Goal: Task Accomplishment & Management: Use online tool/utility

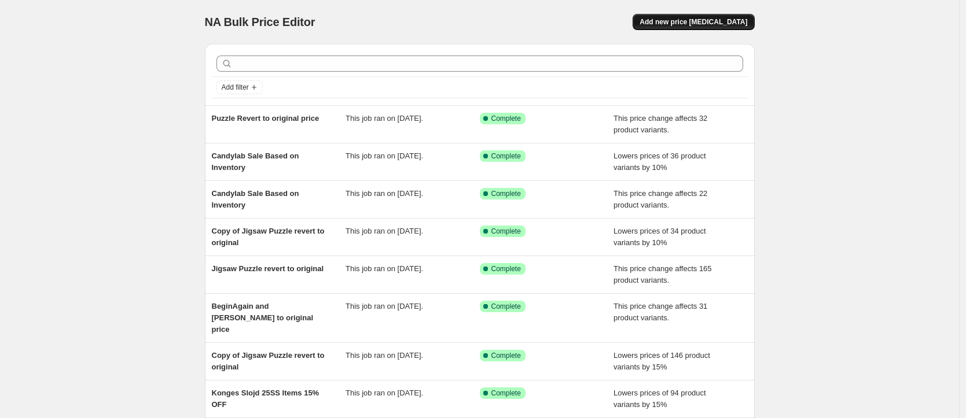
click at [703, 21] on span "Add new price [MEDICAL_DATA]" at bounding box center [694, 21] width 108 height 9
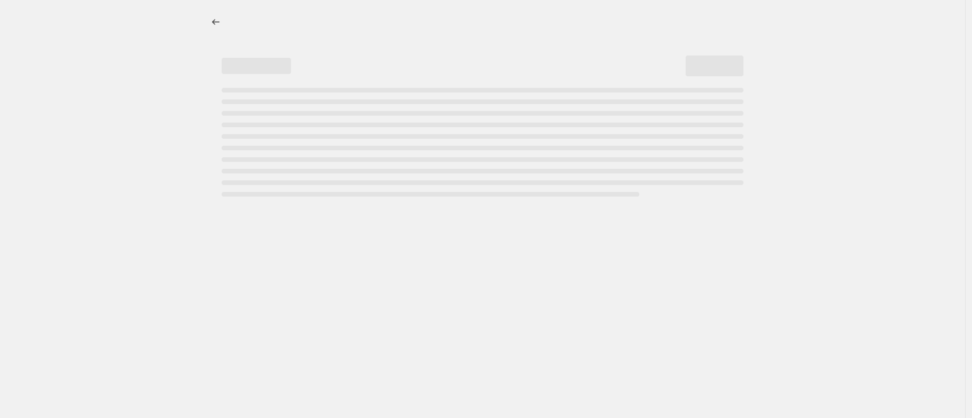
select select "percentage"
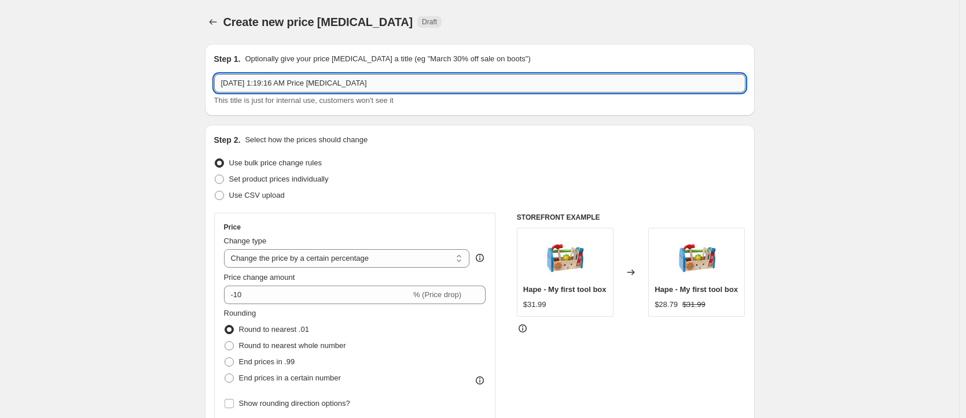
click at [313, 83] on input "[DATE] 1:19:16 AM Price [MEDICAL_DATA]" at bounding box center [479, 83] width 531 height 19
drag, startPoint x: 374, startPoint y: 85, endPoint x: 210, endPoint y: 80, distance: 163.9
click at [210, 80] on div "Step 1. Optionally give your price [MEDICAL_DATA] a title (eg "March 30% off sa…" at bounding box center [480, 80] width 550 height 72
type input "2"
type input "Connetix Annual Sale"
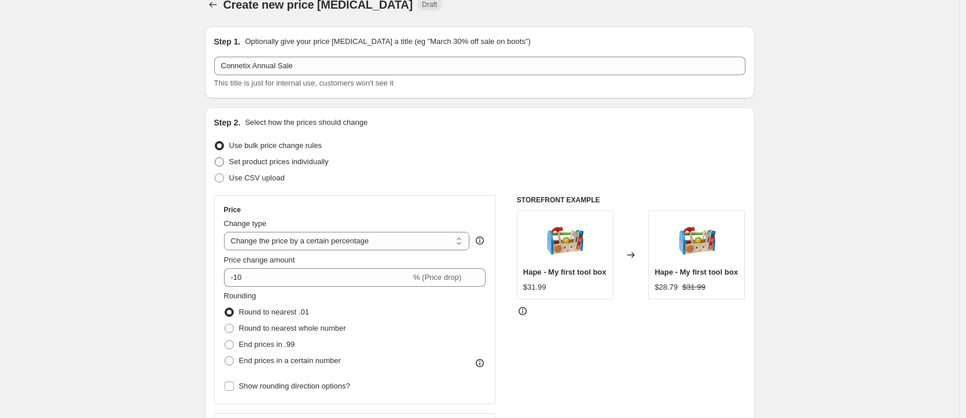
scroll to position [19, 0]
click at [298, 144] on span "Use bulk price change rules" at bounding box center [275, 143] width 93 height 9
click at [215, 140] on input "Use bulk price change rules" at bounding box center [215, 139] width 1 height 1
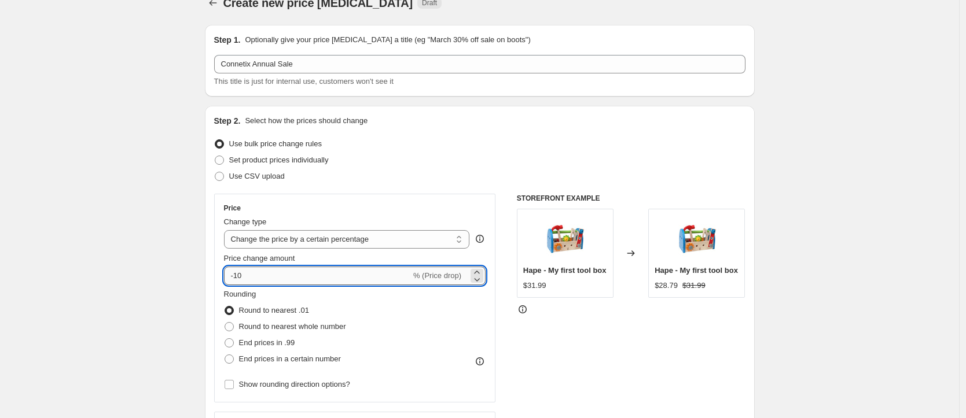
click at [338, 272] on input "-10" at bounding box center [317, 276] width 187 height 19
type input "-20"
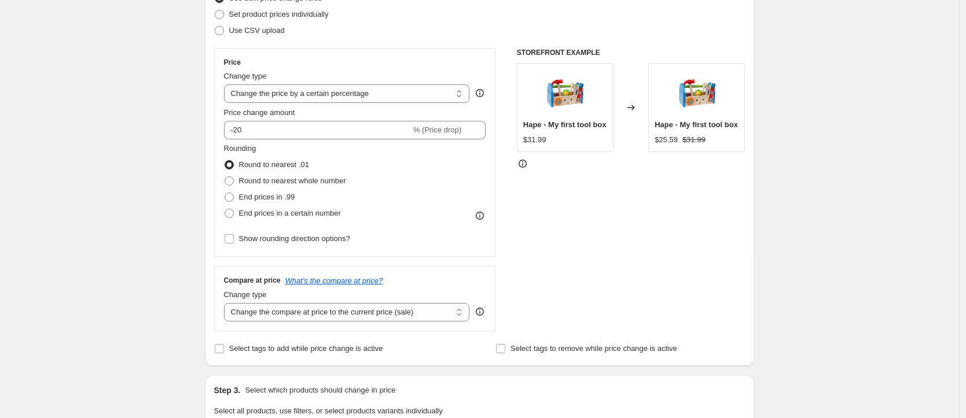
scroll to position [164, 0]
click at [252, 201] on span "End prices in .99" at bounding box center [267, 198] width 56 height 9
click at [225, 194] on input "End prices in .99" at bounding box center [225, 194] width 1 height 1
radio input "true"
click at [155, 203] on div "Create new price [MEDICAL_DATA]. This page is ready Create new price [MEDICAL_D…" at bounding box center [479, 414] width 959 height 1157
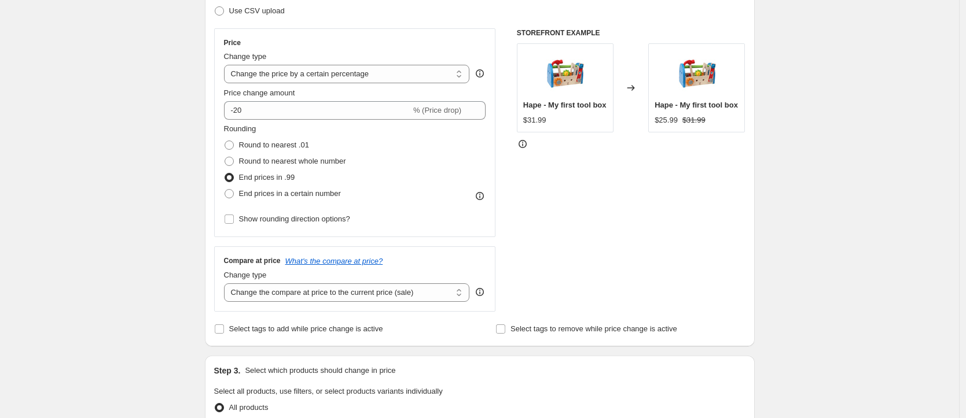
scroll to position [234, 0]
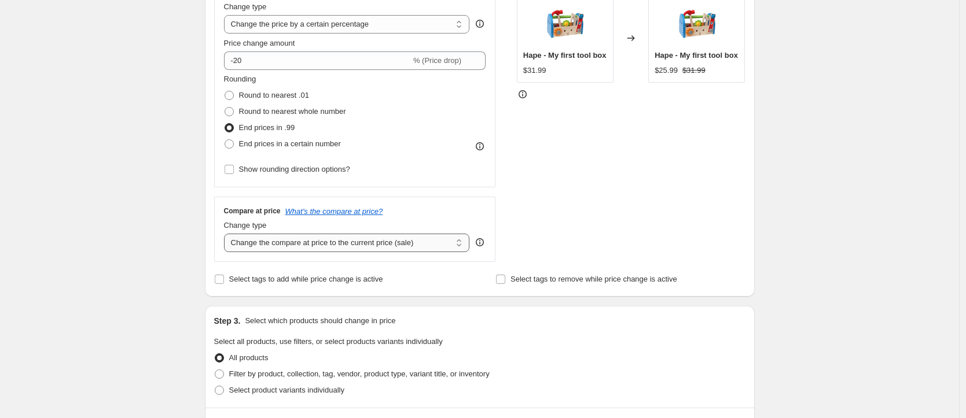
click at [370, 244] on select "Change the compare at price to the current price (sale) Change the compare at p…" at bounding box center [347, 243] width 246 height 19
click at [277, 94] on span "Round to nearest .01" at bounding box center [274, 95] width 70 height 9
click at [225, 91] on input "Round to nearest .01" at bounding box center [225, 91] width 1 height 1
radio input "true"
click at [138, 203] on div "Create new price [MEDICAL_DATA]. This page is ready Create new price [MEDICAL_D…" at bounding box center [479, 344] width 959 height 1157
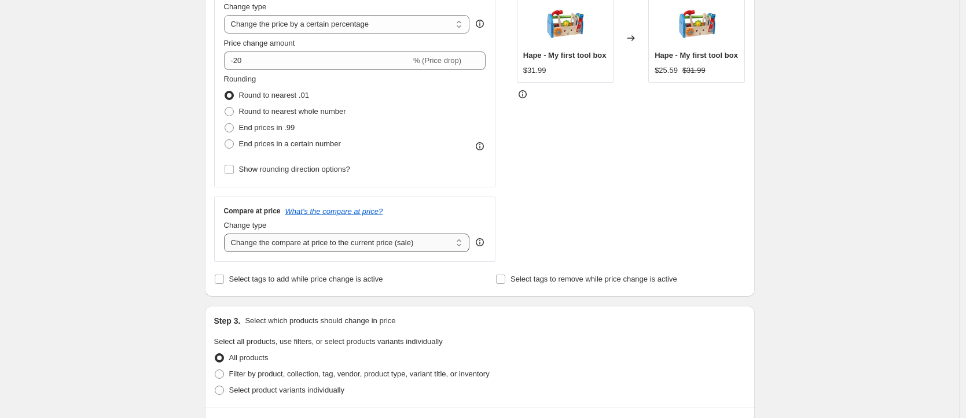
click at [363, 242] on select "Change the compare at price to the current price (sale) Change the compare at p…" at bounding box center [347, 243] width 246 height 19
click at [227, 234] on select "Change the compare at price to the current price (sale) Change the compare at p…" at bounding box center [347, 243] width 246 height 19
click at [194, 238] on div "Create new price [MEDICAL_DATA]. This page is ready Create new price [MEDICAL_D…" at bounding box center [480, 344] width 578 height 1157
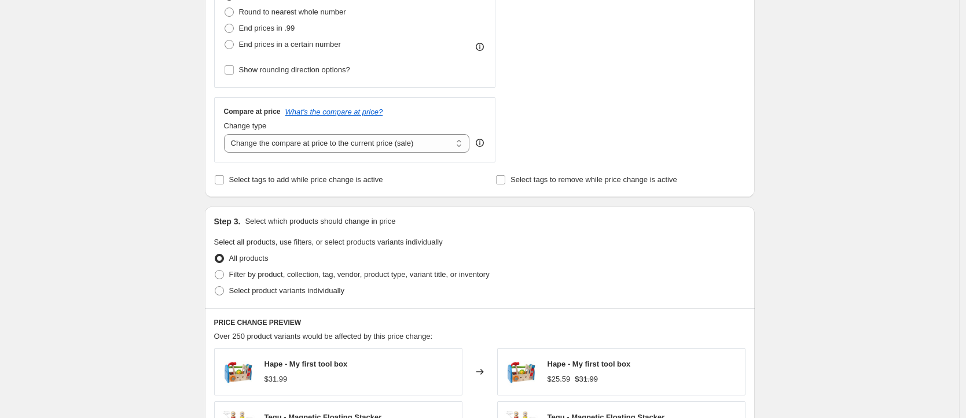
scroll to position [343, 0]
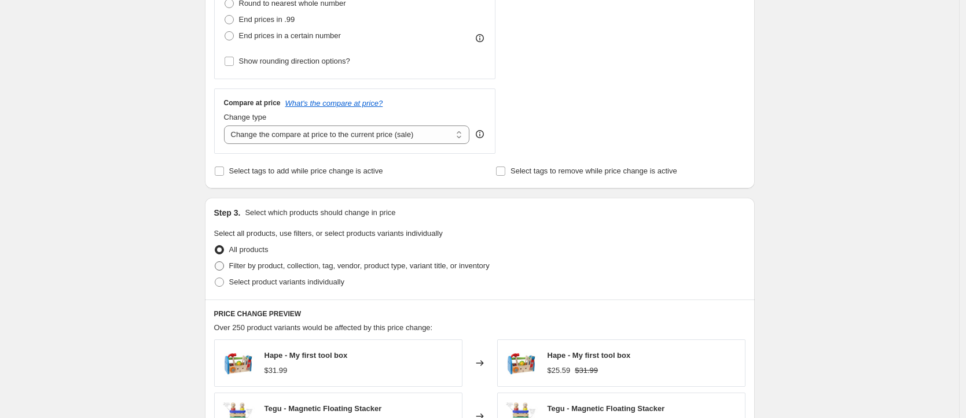
click at [325, 269] on span "Filter by product, collection, tag, vendor, product type, variant title, or inv…" at bounding box center [359, 266] width 260 height 9
click at [215, 262] on input "Filter by product, collection, tag, vendor, product type, variant title, or inv…" at bounding box center [215, 262] width 1 height 1
radio input "true"
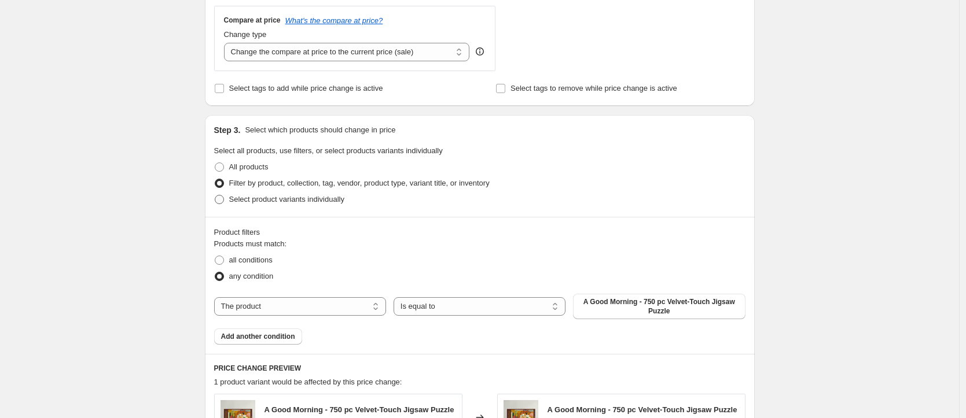
scroll to position [451, 0]
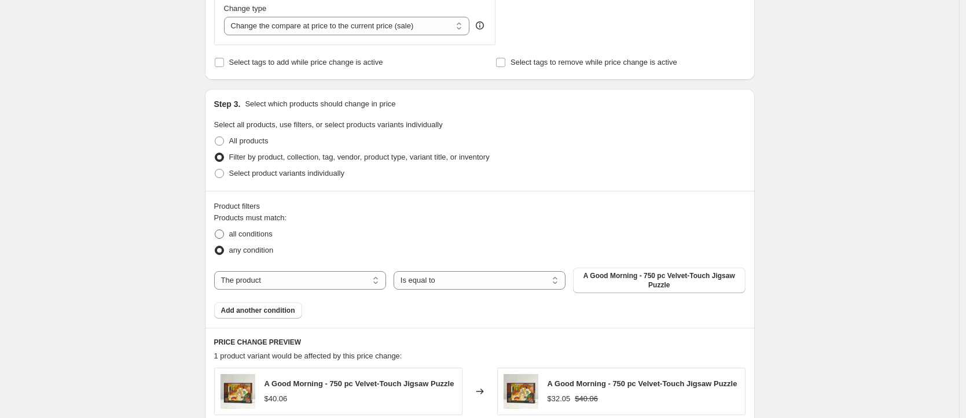
click at [271, 238] on span "all conditions" at bounding box center [250, 234] width 43 height 9
click at [215, 230] on input "all conditions" at bounding box center [215, 230] width 1 height 1
radio input "true"
click at [438, 280] on select "Is equal to Is not equal to" at bounding box center [480, 280] width 172 height 19
click at [639, 278] on span "A Good Morning - 750 pc Velvet-Touch Jigsaw Puzzle" at bounding box center [659, 280] width 158 height 19
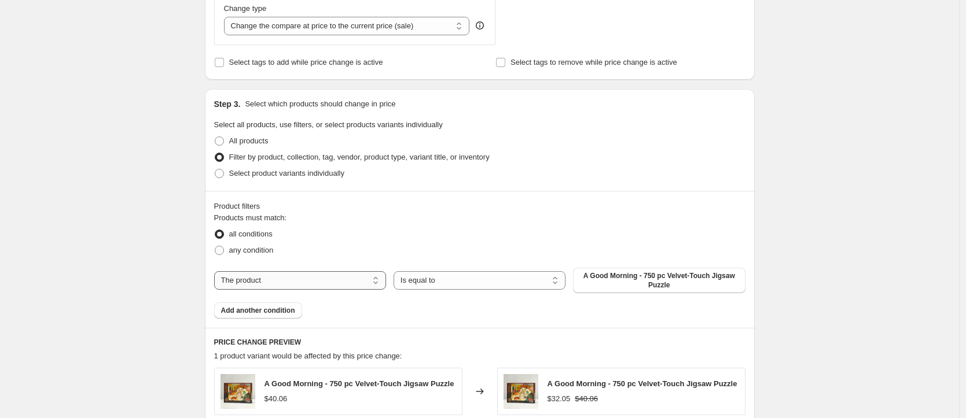
click at [324, 274] on select "The product The product's collection The product's tag The product's vendor The…" at bounding box center [300, 280] width 172 height 19
select select "collection"
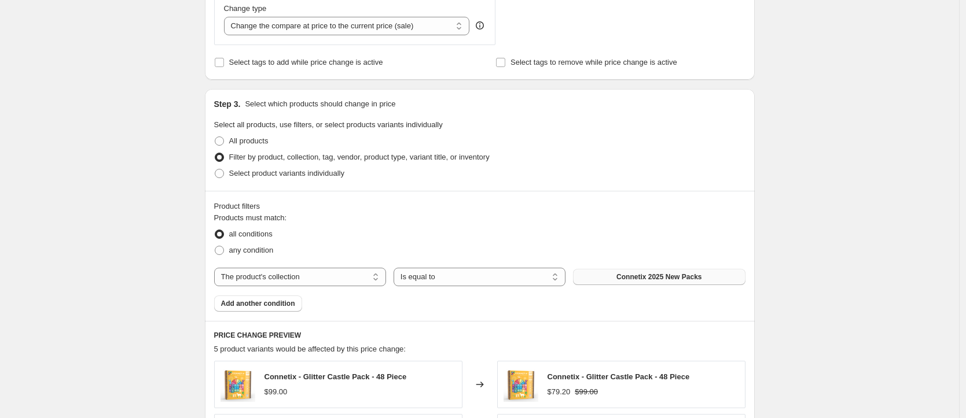
click at [624, 269] on button "Connetix 2025 New Packs" at bounding box center [659, 277] width 172 height 16
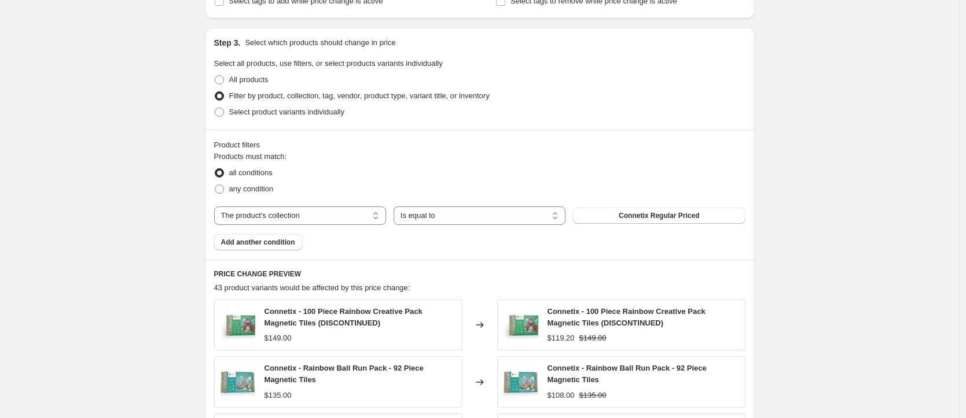
scroll to position [554, 0]
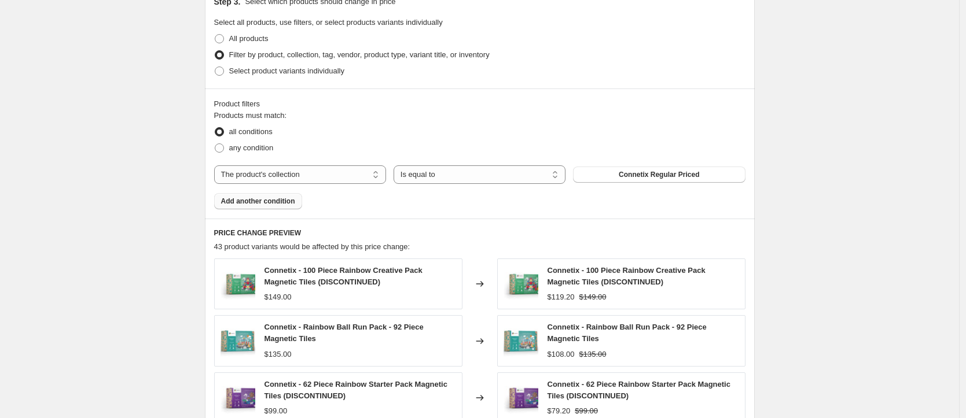
click at [286, 203] on span "Add another condition" at bounding box center [258, 201] width 74 height 9
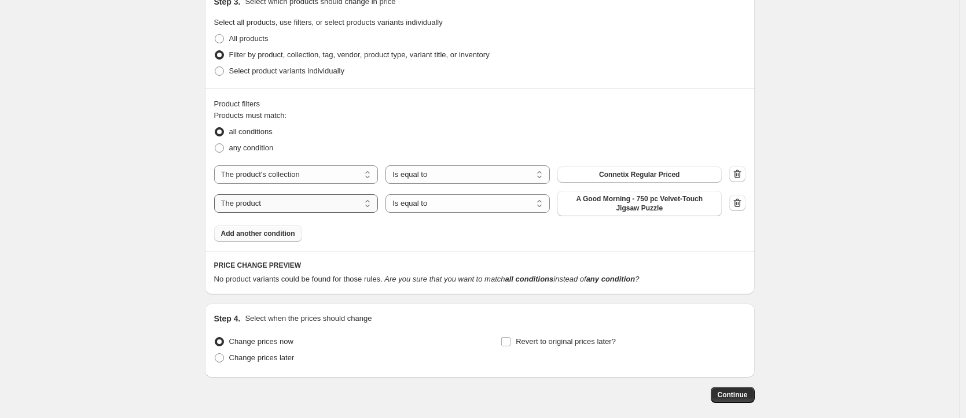
click at [327, 204] on select "The product The product's collection The product's tag The product's vendor The…" at bounding box center [296, 203] width 164 height 19
select select "product_status"
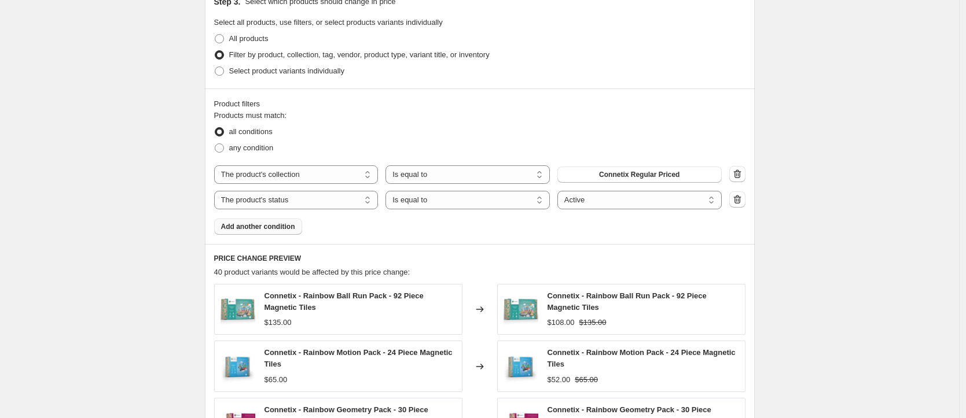
click at [531, 226] on div "Products must match: all conditions any condition The product The product's col…" at bounding box center [479, 172] width 531 height 125
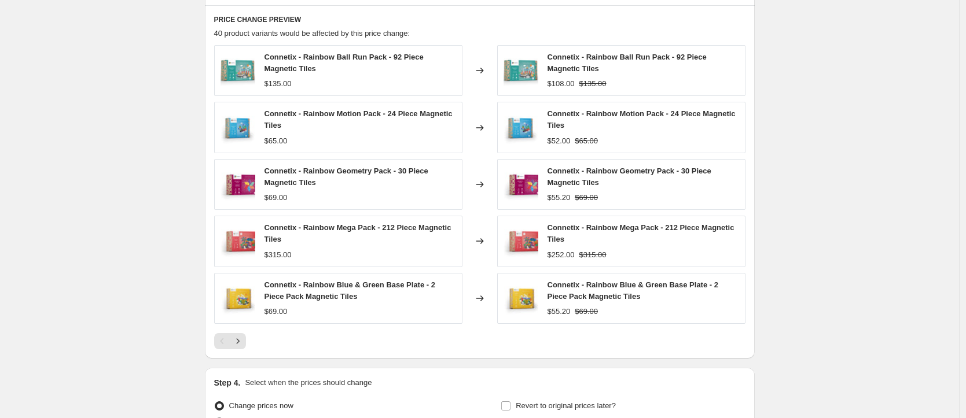
scroll to position [850, 0]
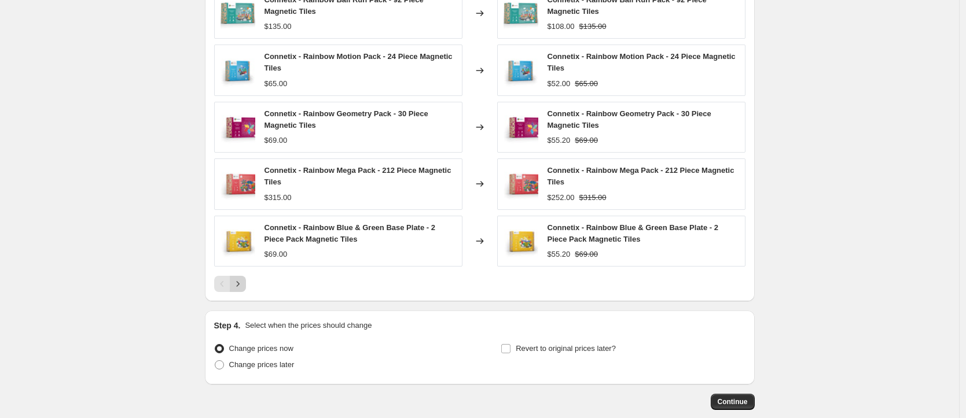
drag, startPoint x: 271, startPoint y: 292, endPoint x: 241, endPoint y: 287, distance: 31.0
click at [271, 292] on div at bounding box center [479, 284] width 531 height 16
click at [227, 284] on div "Pagination" at bounding box center [222, 284] width 16 height 16
click at [402, 292] on div "PRICE CHANGE PREVIEW 40 product variants would be affected by this price change…" at bounding box center [480, 125] width 550 height 354
click at [282, 281] on div at bounding box center [479, 284] width 531 height 16
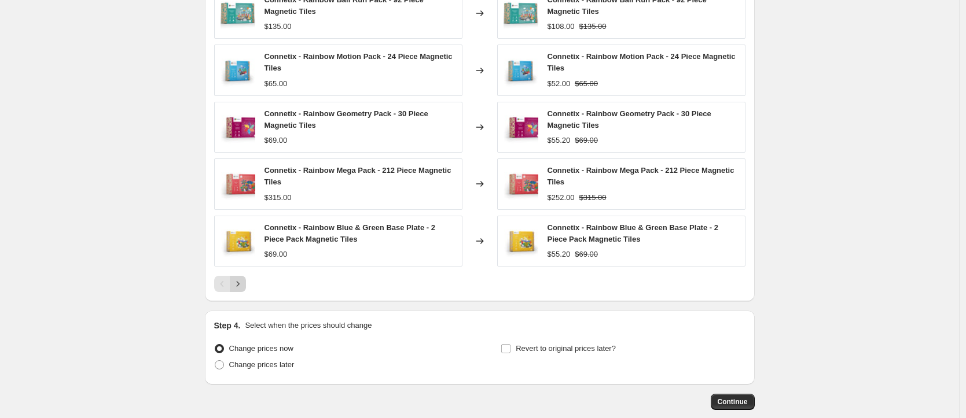
click at [243, 285] on icon "Next" at bounding box center [238, 284] width 12 height 12
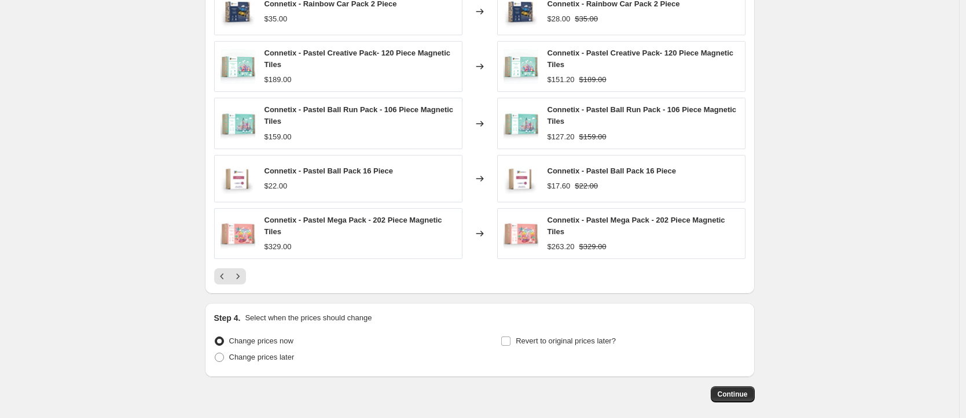
click at [279, 340] on span "Change prices now" at bounding box center [261, 341] width 64 height 9
click at [215, 337] on input "Change prices now" at bounding box center [215, 337] width 1 height 1
click at [282, 358] on span "Change prices later" at bounding box center [261, 357] width 65 height 9
click at [215, 354] on input "Change prices later" at bounding box center [215, 353] width 1 height 1
radio input "true"
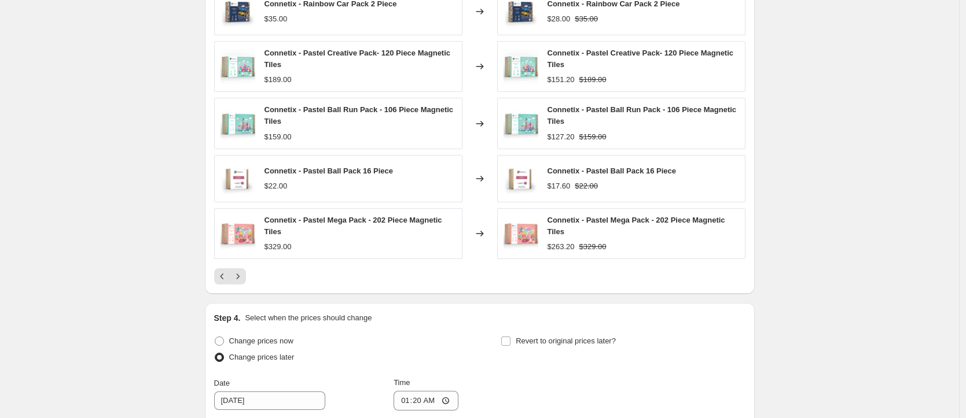
scroll to position [1085, 0]
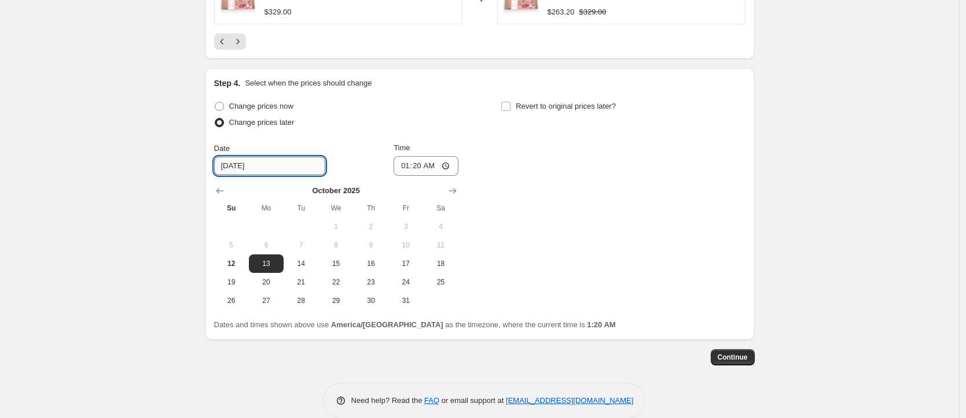
click at [271, 168] on input "[DATE]" at bounding box center [269, 166] width 111 height 19
click at [228, 262] on span "12" at bounding box center [231, 263] width 25 height 9
type input "[DATE]"
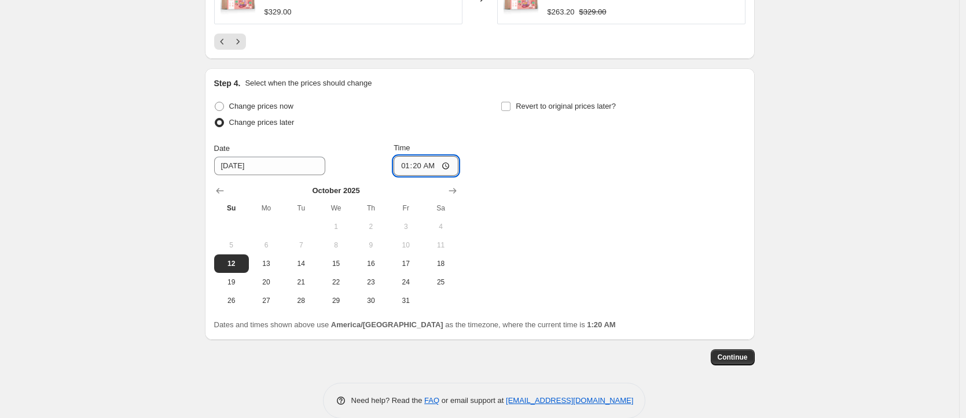
click at [438, 164] on input "01:20" at bounding box center [426, 166] width 65 height 20
click at [442, 166] on input "01:20" at bounding box center [426, 166] width 65 height 20
click at [446, 167] on input "01:20" at bounding box center [426, 166] width 65 height 20
click at [533, 204] on div "Change prices now Change prices later Date [DATE] Time 18:58 [DATE] Su Mo Tu We…" at bounding box center [479, 204] width 531 height 212
click at [417, 168] on input "18:58" at bounding box center [426, 166] width 65 height 20
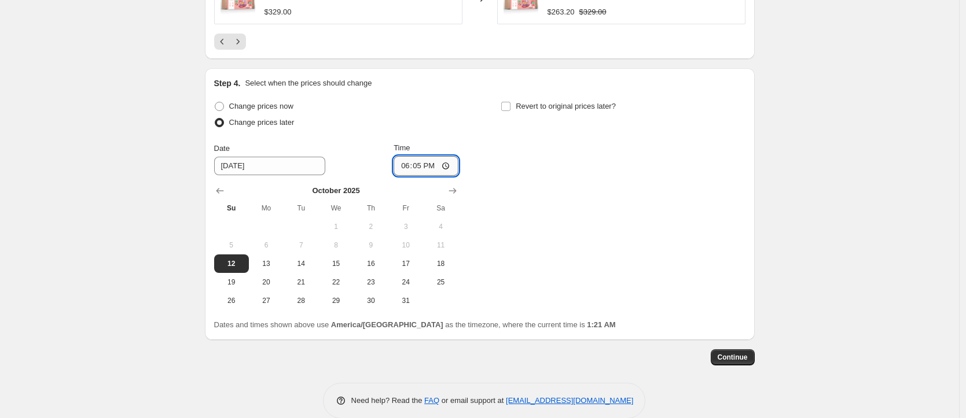
type input "18:59"
click at [505, 167] on div "Change prices now Change prices later Date [DATE] Time 18:59 [DATE] Su Mo Tu We…" at bounding box center [479, 204] width 531 height 212
click at [507, 169] on div "Change prices now Change prices later Date [DATE] Time 18:59 [DATE] Su Mo Tu We…" at bounding box center [479, 204] width 531 height 212
click at [519, 170] on div "Change prices now Change prices later Date [DATE] Time 18:59 [DATE] Su Mo Tu We…" at bounding box center [479, 204] width 531 height 212
click at [557, 179] on div "Change prices now Change prices later Date [DATE] Time 18:59 [DATE] Su Mo Tu We…" at bounding box center [479, 204] width 531 height 212
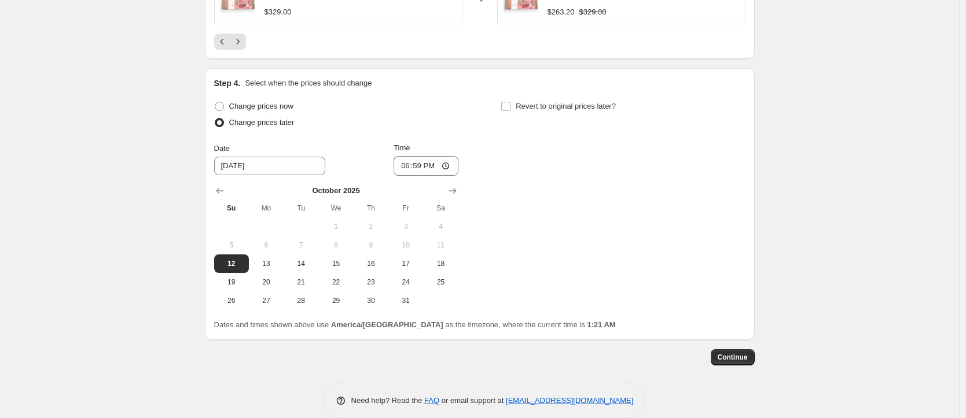
click at [561, 179] on div "Change prices now Change prices later Date [DATE] Time 18:59 [DATE] Su Mo Tu We…" at bounding box center [479, 204] width 531 height 212
click at [731, 357] on span "Continue" at bounding box center [733, 357] width 30 height 9
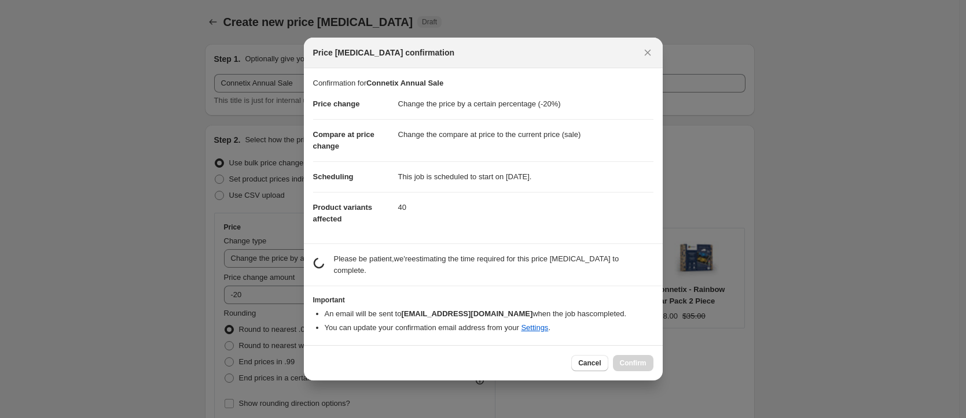
scroll to position [0, 0]
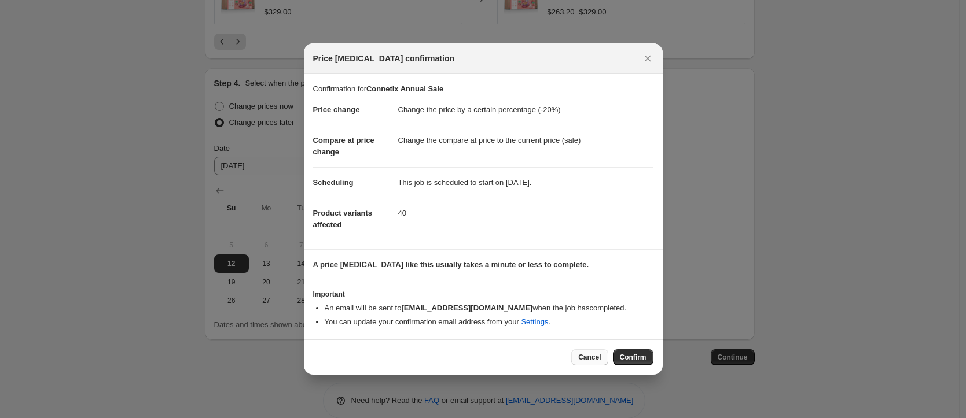
click at [599, 357] on span "Cancel" at bounding box center [589, 357] width 23 height 9
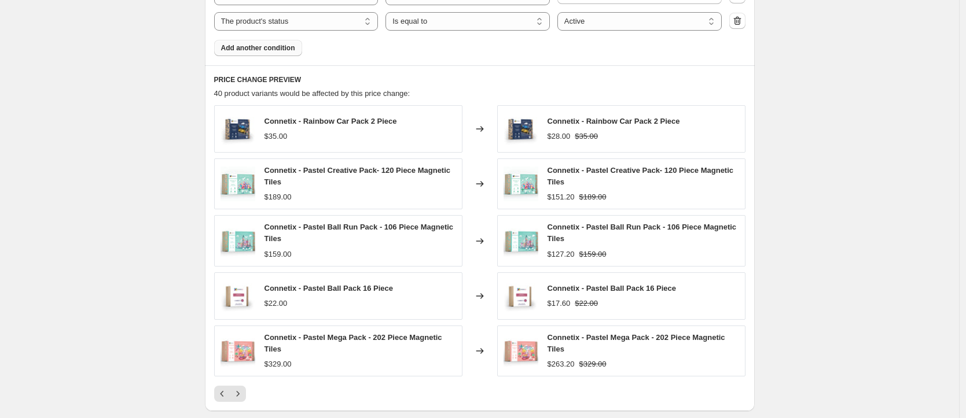
scroll to position [744, 0]
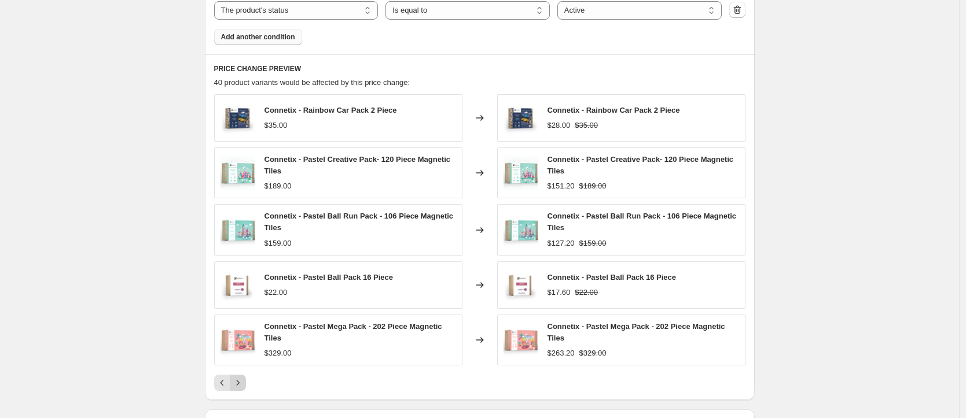
click at [243, 379] on icon "Next" at bounding box center [238, 383] width 12 height 12
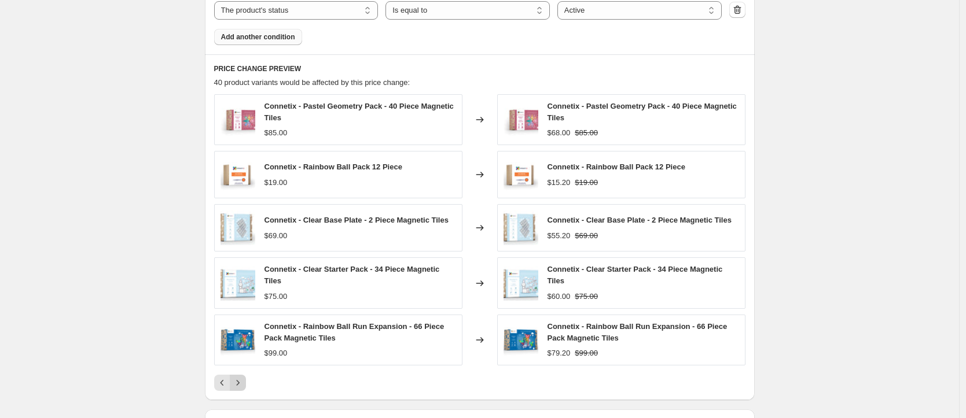
click at [243, 379] on icon "Next" at bounding box center [238, 383] width 12 height 12
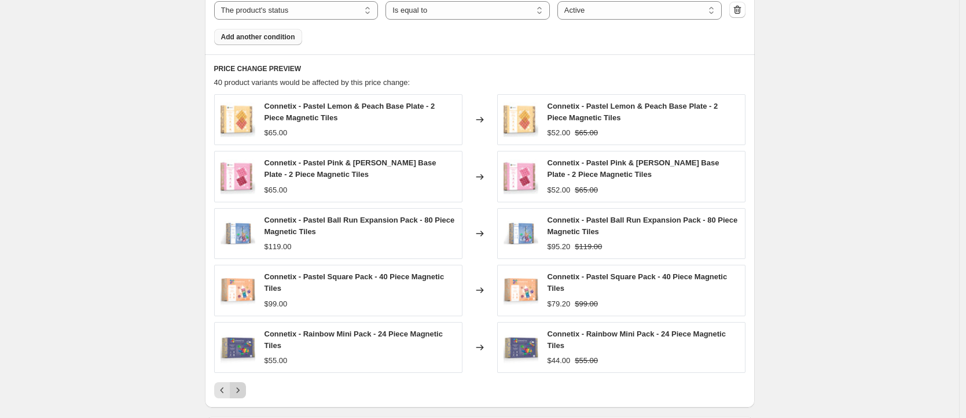
click at [240, 390] on icon "Next" at bounding box center [238, 391] width 12 height 12
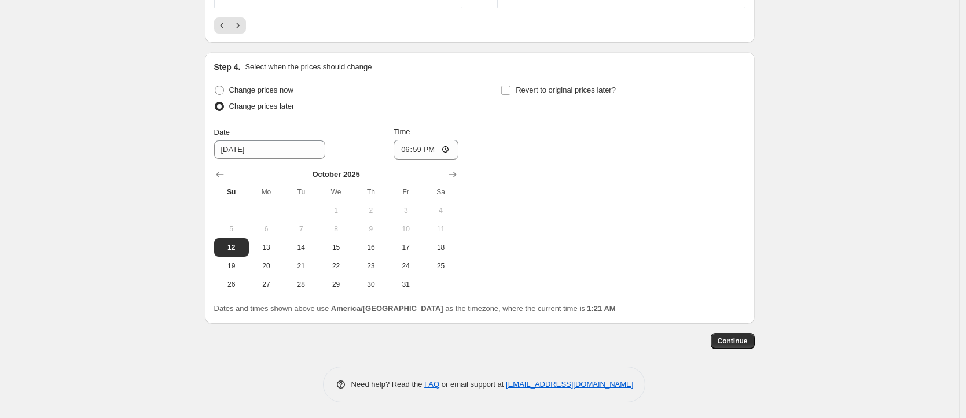
scroll to position [1111, 0]
click at [729, 337] on span "Continue" at bounding box center [733, 339] width 30 height 9
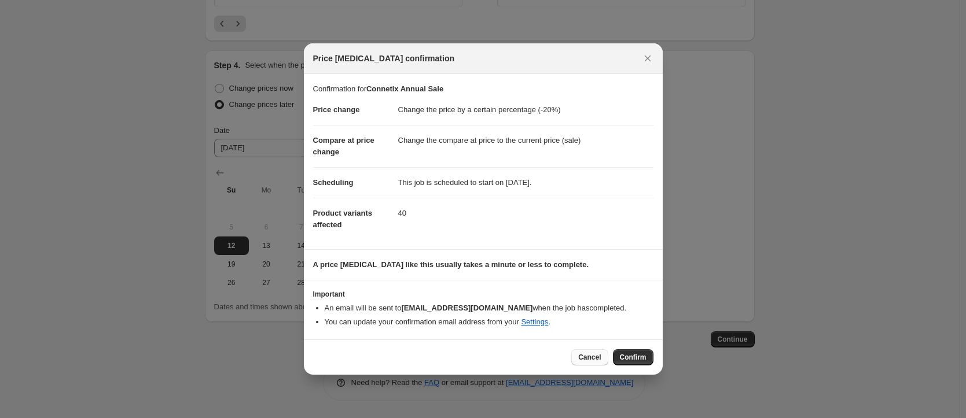
click at [602, 357] on button "Cancel" at bounding box center [589, 358] width 36 height 16
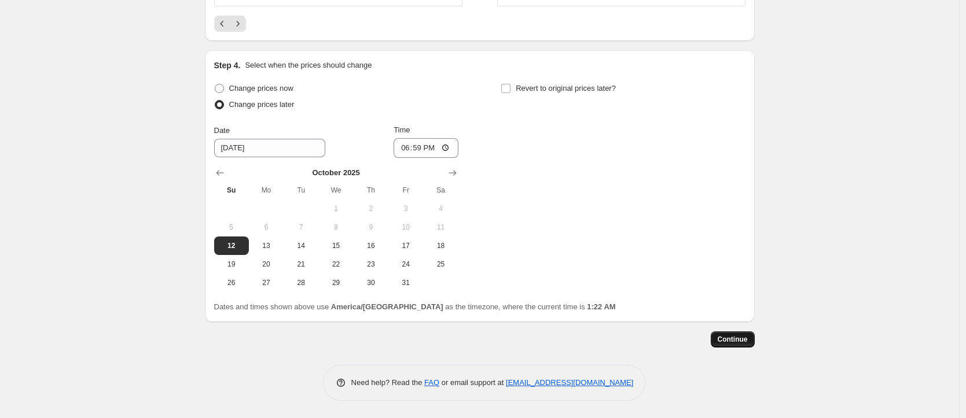
click at [746, 334] on button "Continue" at bounding box center [733, 340] width 44 height 16
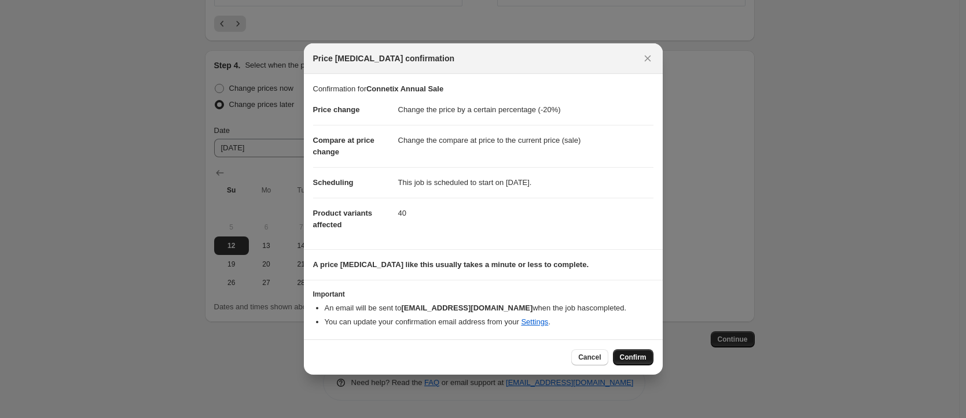
click at [642, 358] on span "Confirm" at bounding box center [633, 357] width 27 height 9
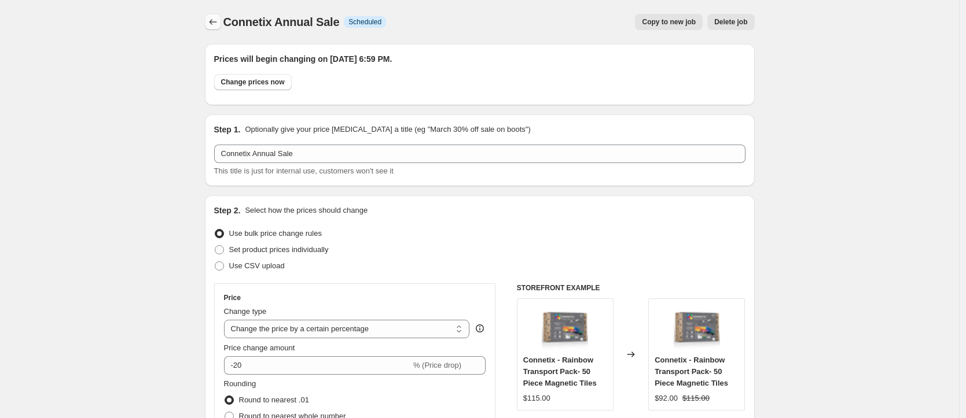
click at [214, 18] on icon "Price change jobs" at bounding box center [213, 22] width 12 height 12
